Goal: Task Accomplishment & Management: Use online tool/utility

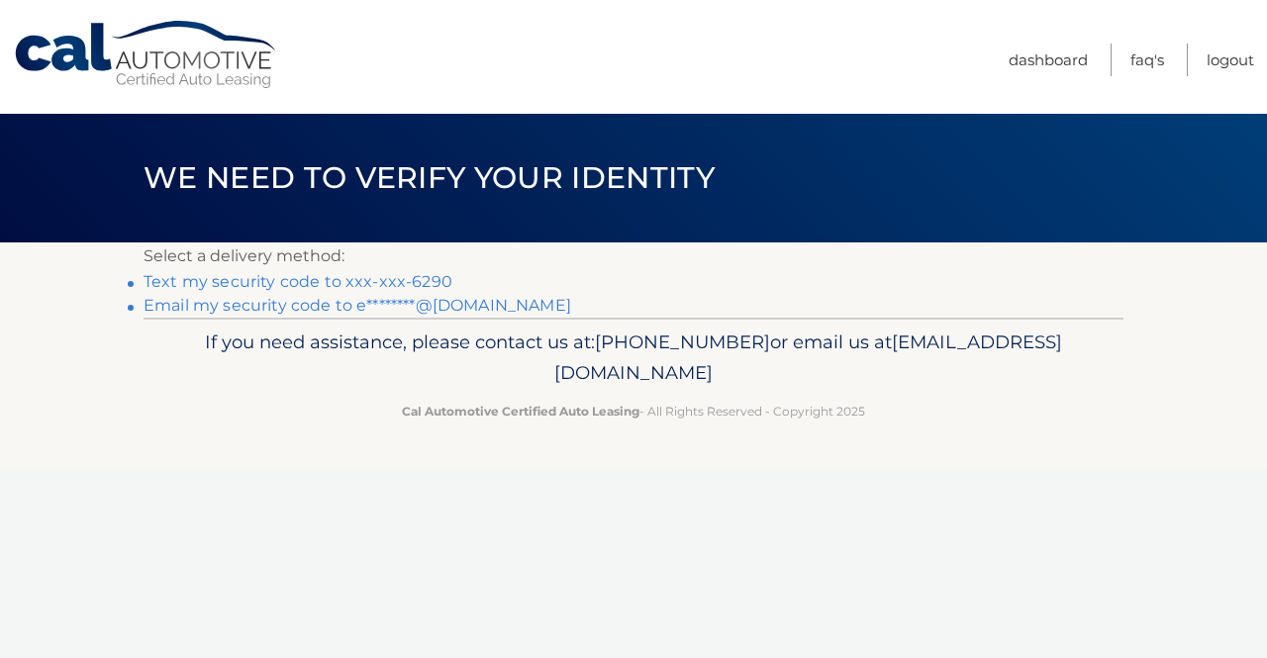
click at [353, 282] on link "Text my security code to xxx-xxx-6290" at bounding box center [298, 281] width 309 height 19
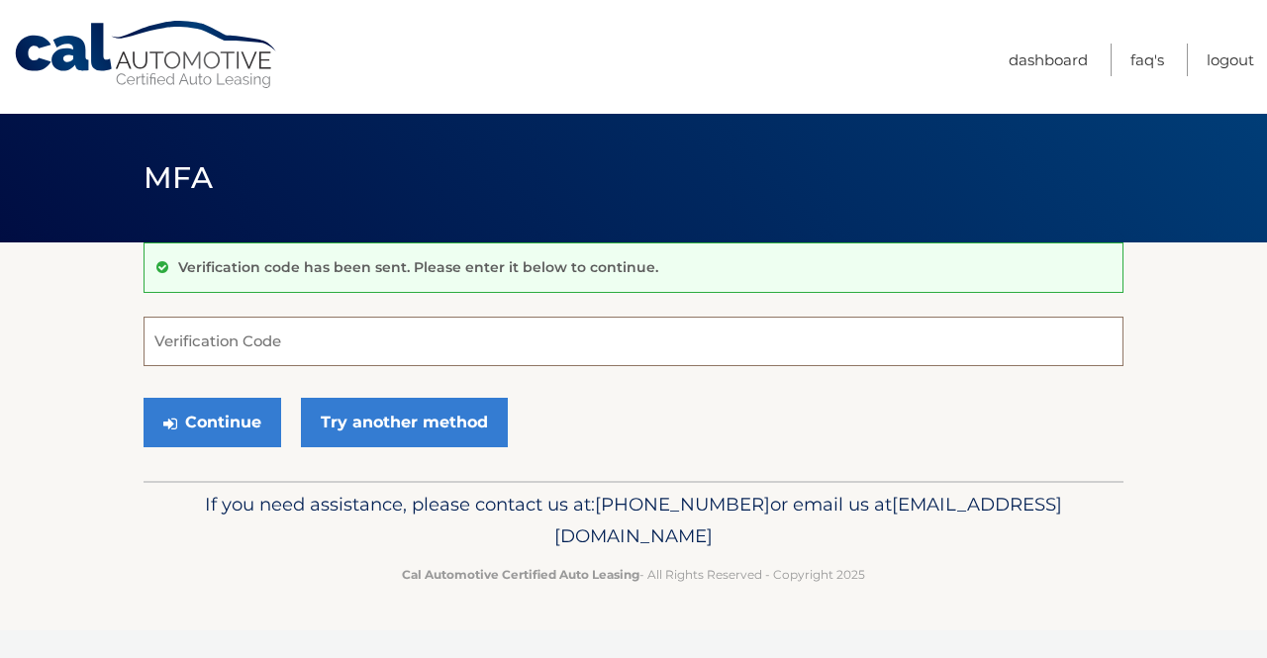
click at [272, 340] on input "Verification Code" at bounding box center [634, 341] width 980 height 49
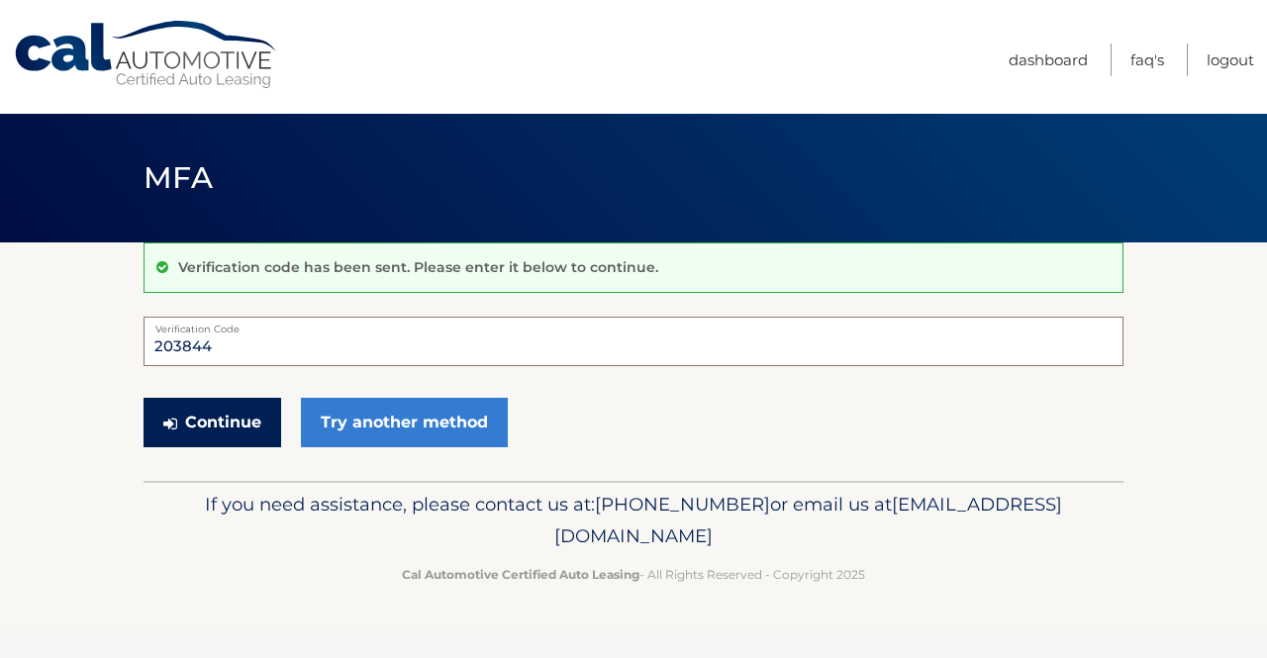
type input "203844"
click at [219, 417] on button "Continue" at bounding box center [213, 422] width 138 height 49
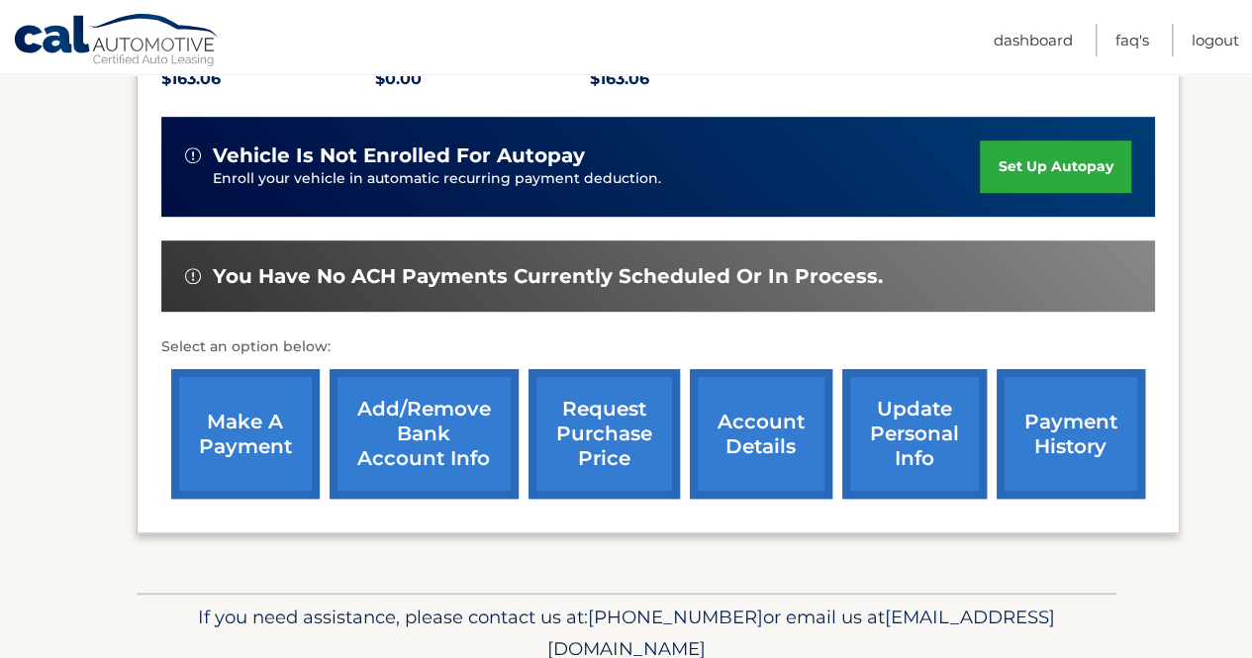
scroll to position [487, 0]
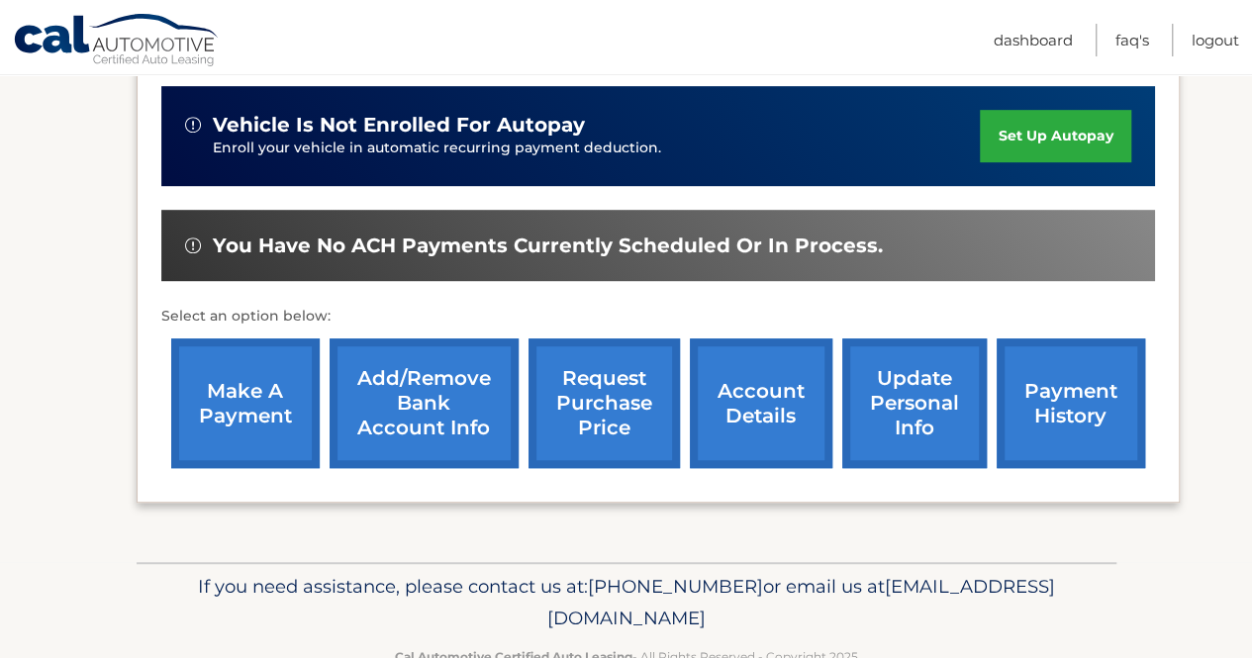
click at [238, 422] on link "make a payment" at bounding box center [245, 404] width 148 height 130
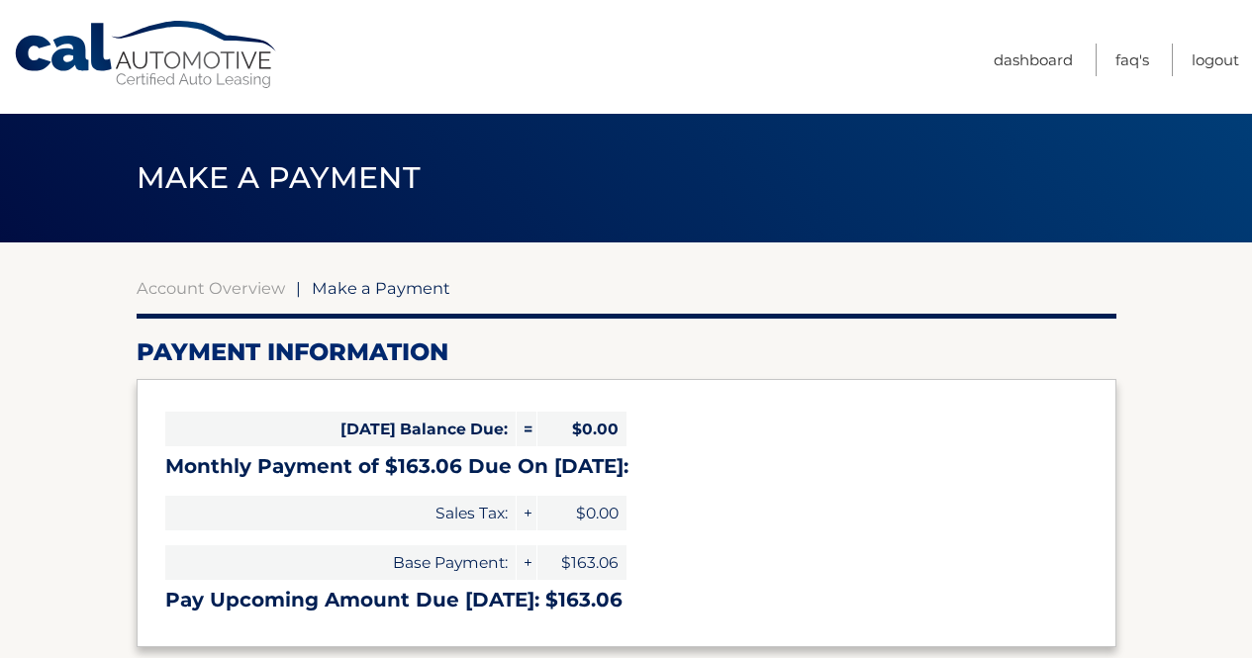
select select "YTg0Y2JkZDQtNDMxMC00NDY4LTk3N2ItMjU0NWQ2OTRiMzQx"
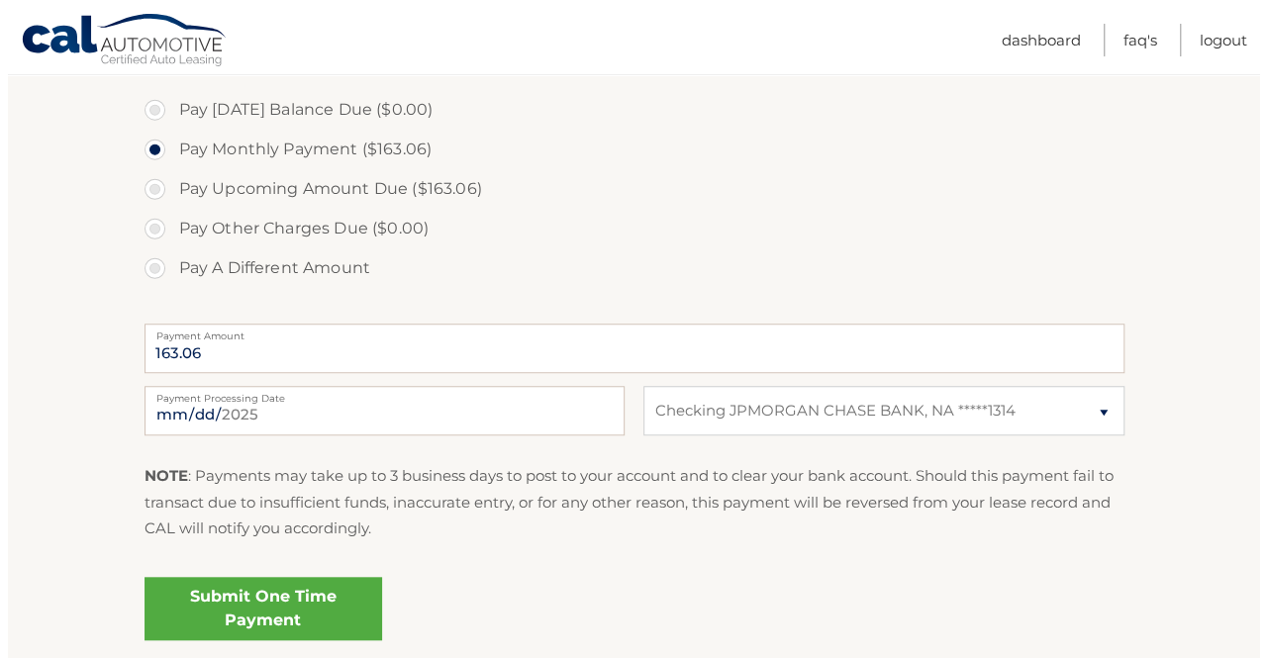
scroll to position [637, 0]
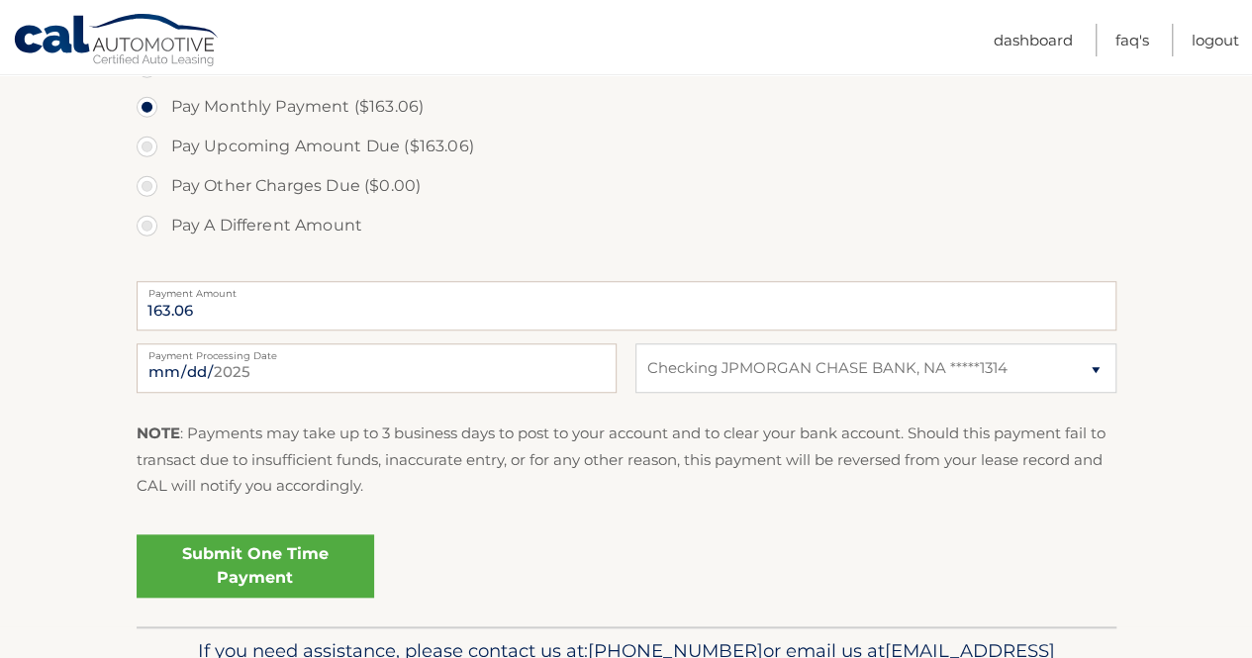
click at [245, 559] on link "Submit One Time Payment" at bounding box center [256, 566] width 238 height 63
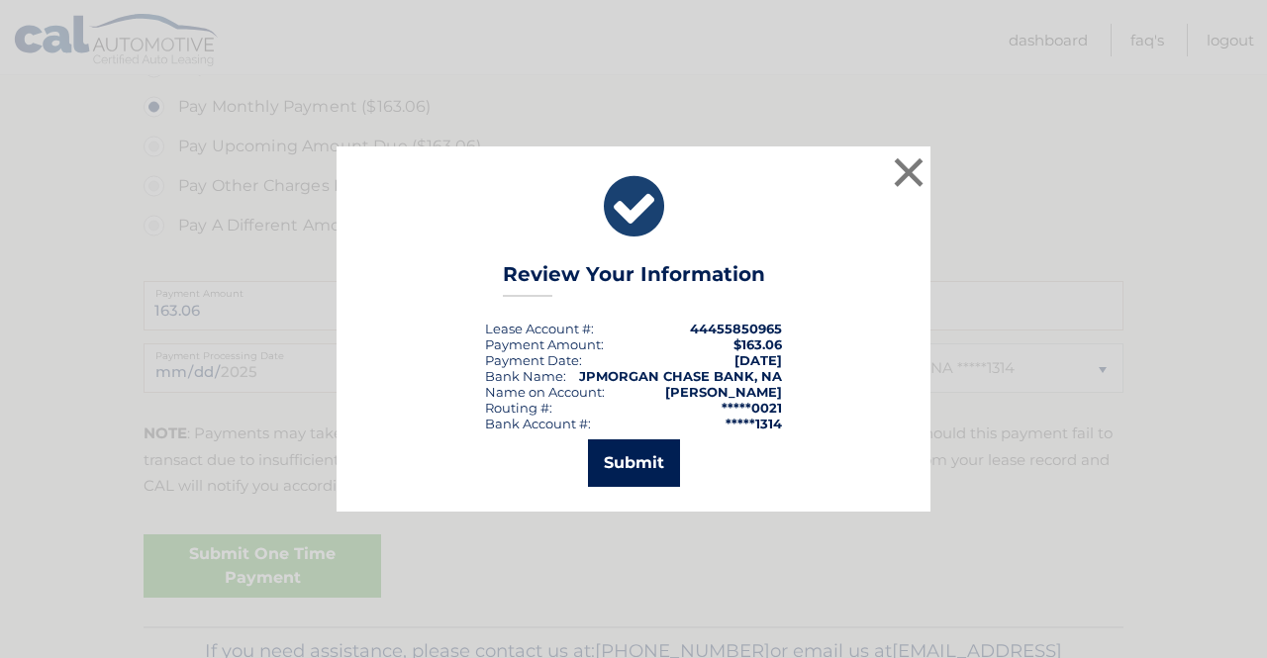
click at [661, 449] on button "Submit" at bounding box center [634, 464] width 92 height 48
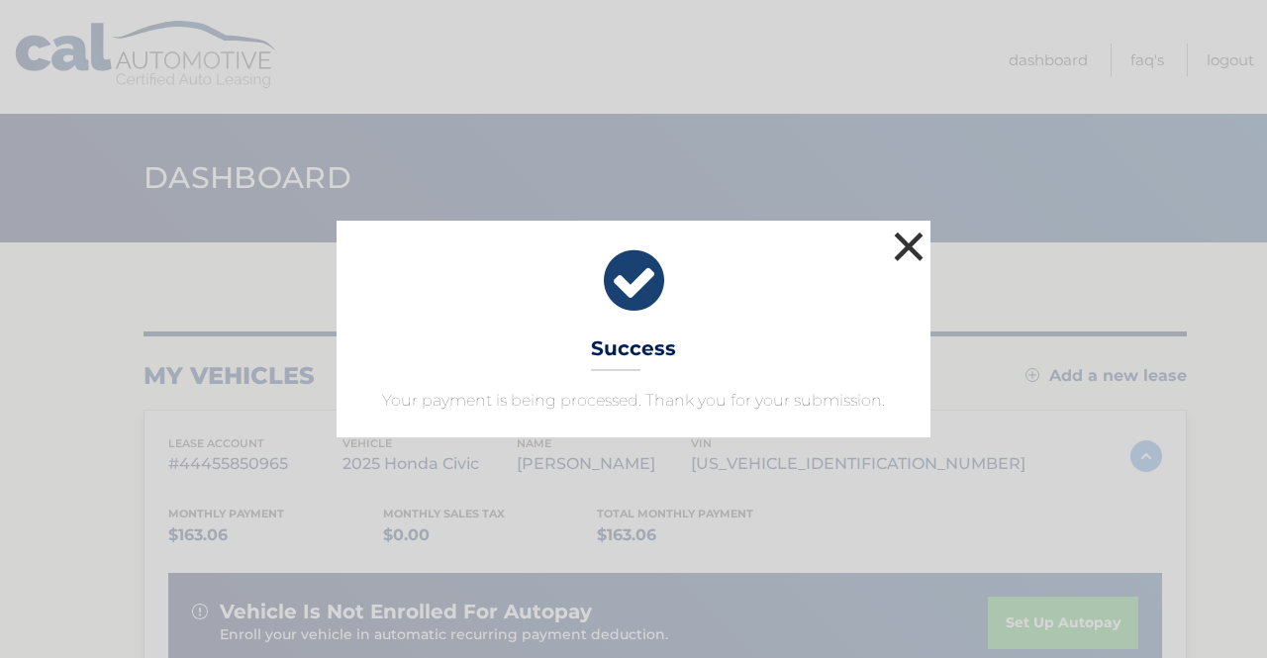
click at [902, 247] on button "×" at bounding box center [909, 247] width 40 height 40
